Goal: Information Seeking & Learning: Learn about a topic

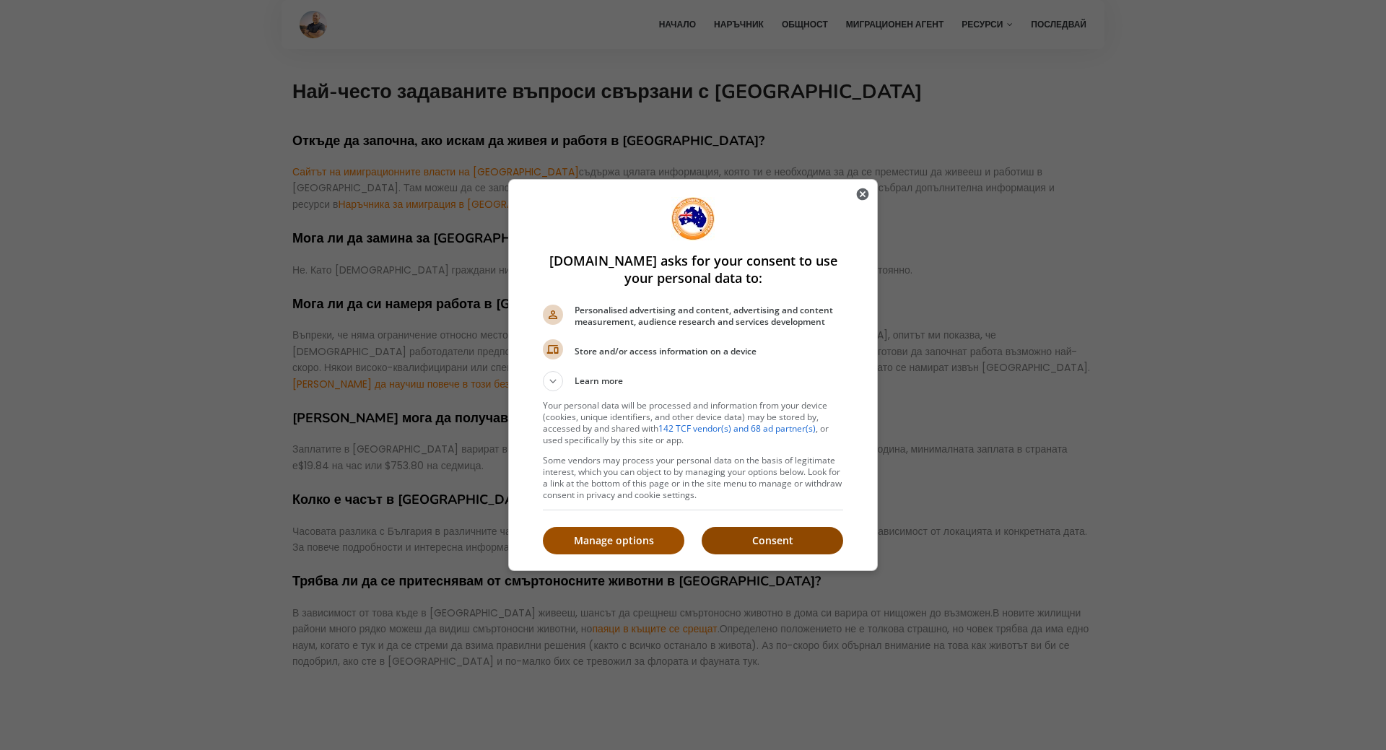
click at [751, 537] on p "Consent" at bounding box center [773, 541] width 142 height 14
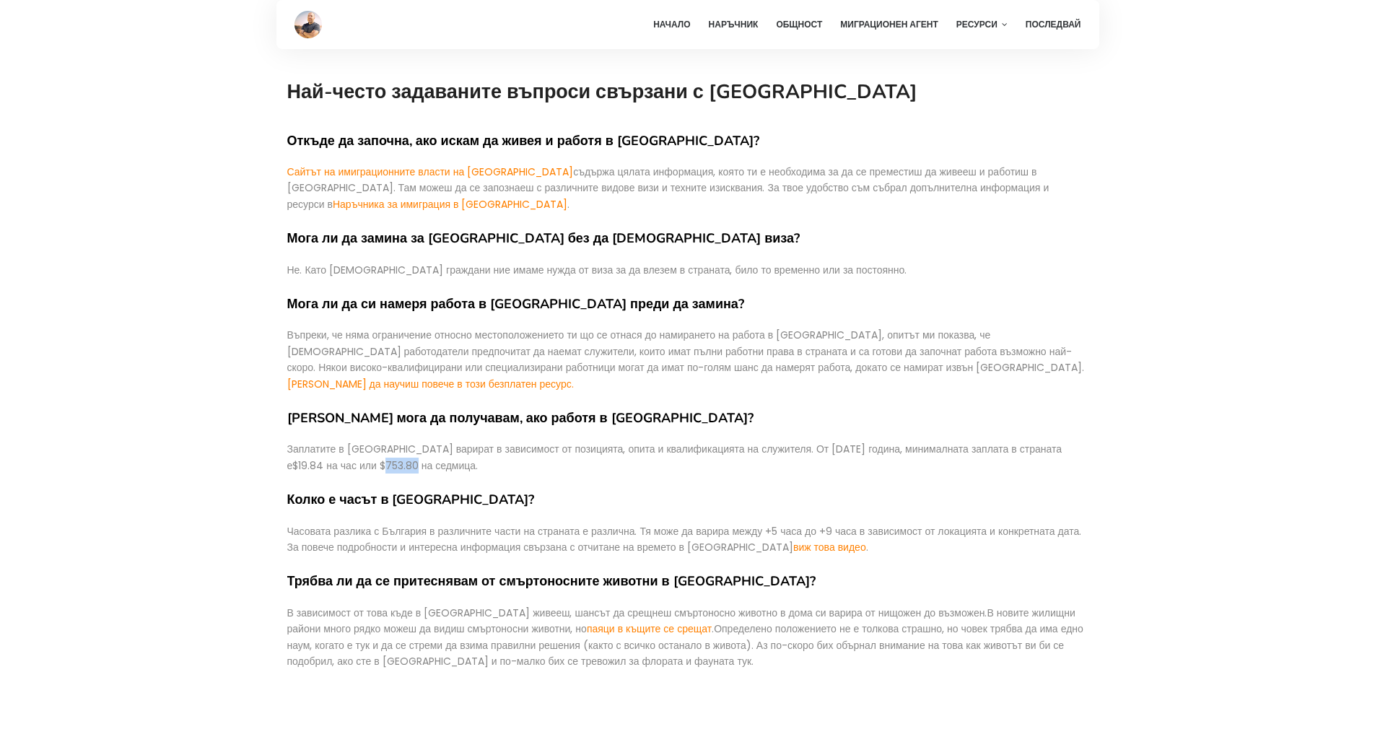
drag, startPoint x: 334, startPoint y: 453, endPoint x: 362, endPoint y: 453, distance: 28.9
click at [362, 458] on span "$19.84 на час или $753.80 на седмица." at bounding box center [385, 465] width 186 height 14
click at [313, 492] on h4 "Колко е часът в [GEOGRAPHIC_DATA]?" at bounding box center [687, 500] width 801 height 17
drag, startPoint x: 328, startPoint y: 445, endPoint x: 353, endPoint y: 447, distance: 25.4
click at [353, 458] on span "$19.84 на час или $753.80 на седмица." at bounding box center [385, 465] width 186 height 14
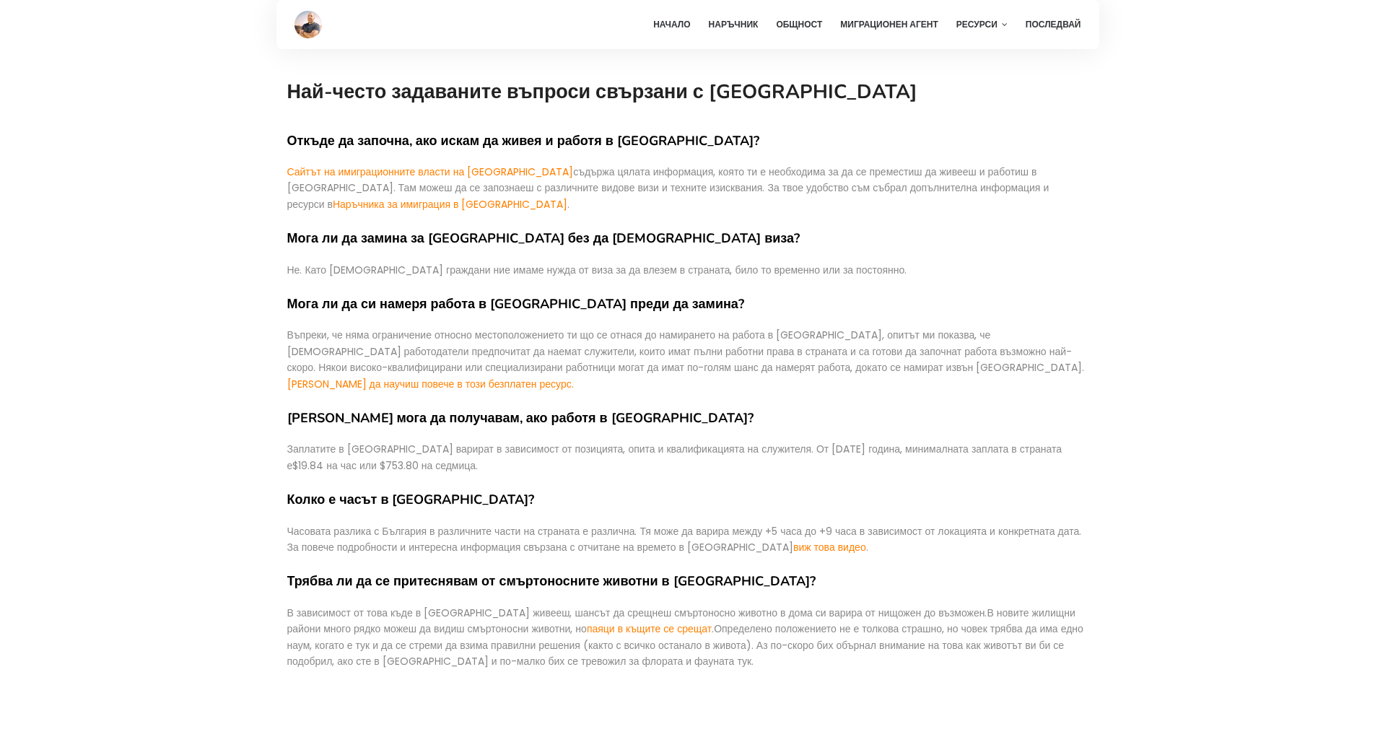
click at [769, 380] on div "Откъде да започна, ако искам да живея и работя в [GEOGRAPHIC_DATA]? Сайтът на и…" at bounding box center [687, 424] width 801 height 632
drag, startPoint x: 874, startPoint y: 601, endPoint x: 932, endPoint y: 596, distance: 58.0
click at [932, 605] on div "В зависимост от това къде в [GEOGRAPHIC_DATA] живееш, шансът да срещнеш смъртон…" at bounding box center [687, 637] width 801 height 65
click at [574, 377] on link "[PERSON_NAME] да научиш повече в този безплатен ресурс." at bounding box center [430, 384] width 287 height 14
